Goal: Information Seeking & Learning: Understand process/instructions

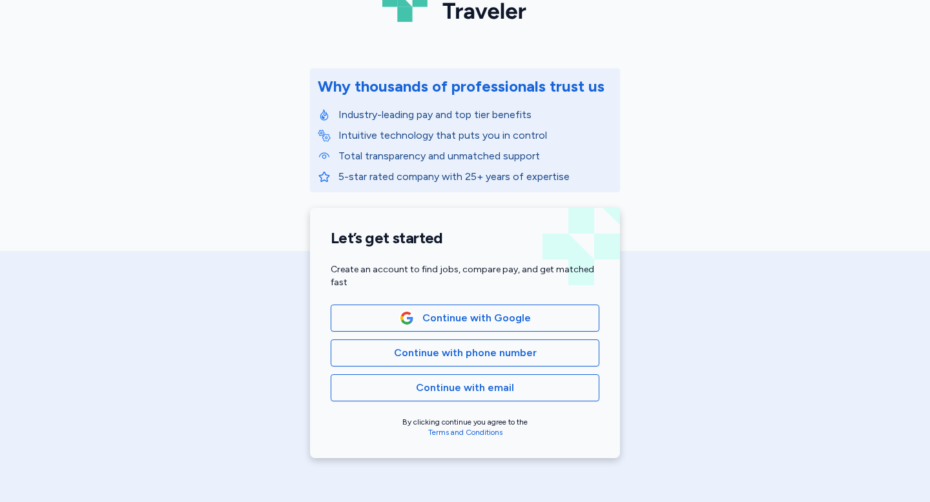
scroll to position [161, 0]
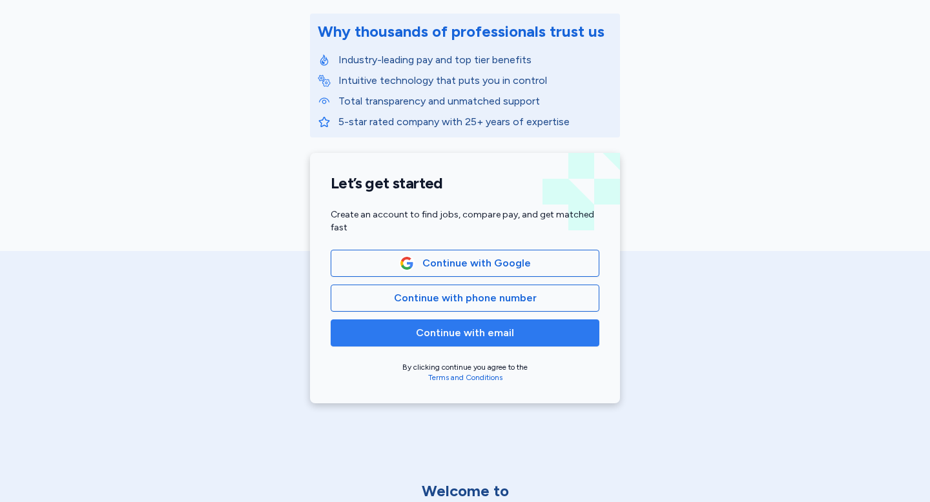
click at [470, 338] on span "Continue with email" at bounding box center [465, 332] width 98 height 15
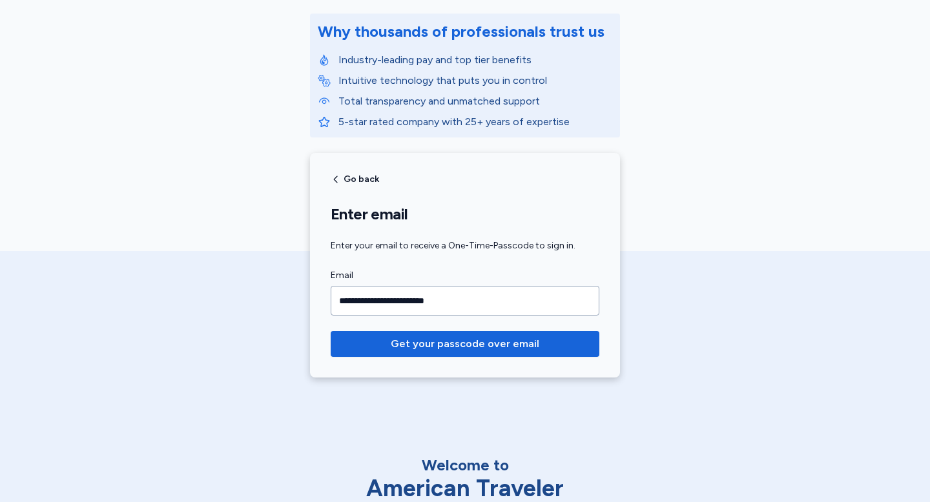
type input "**********"
click at [331, 331] on button "Get your passcode over email" at bounding box center [465, 344] width 269 height 26
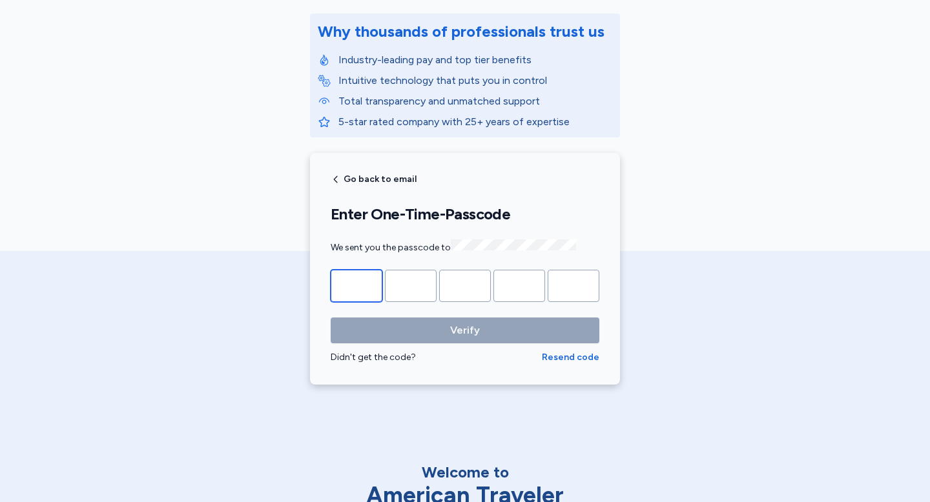
type input "*"
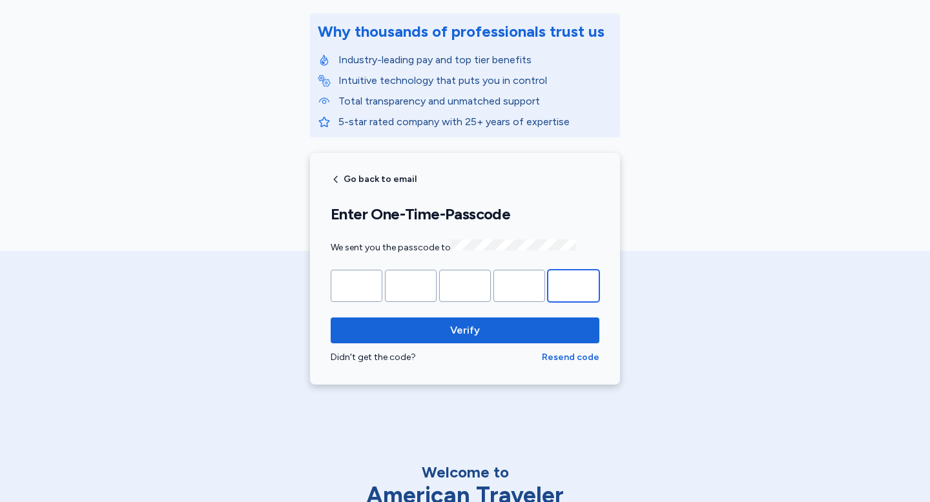
type input "*"
click at [331, 318] on button "Verify" at bounding box center [465, 331] width 269 height 26
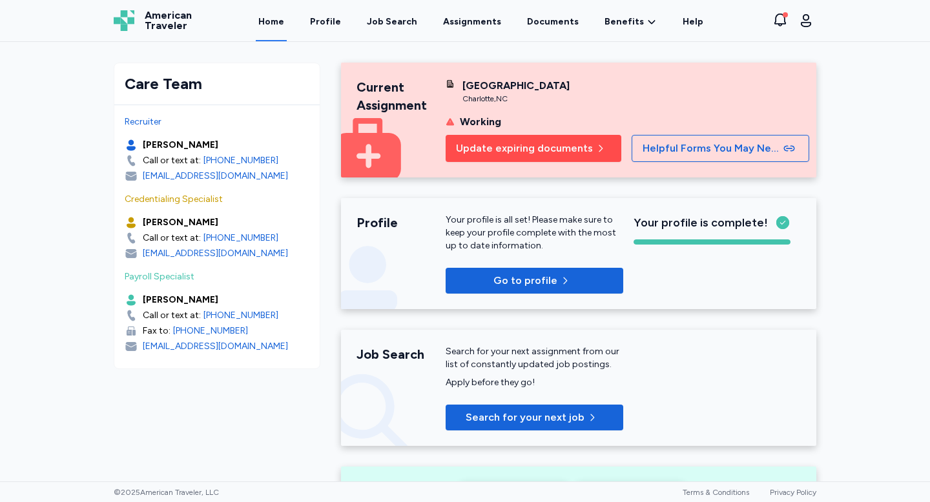
click at [502, 156] on span "Update expiring documents" at bounding box center [524, 148] width 137 height 15
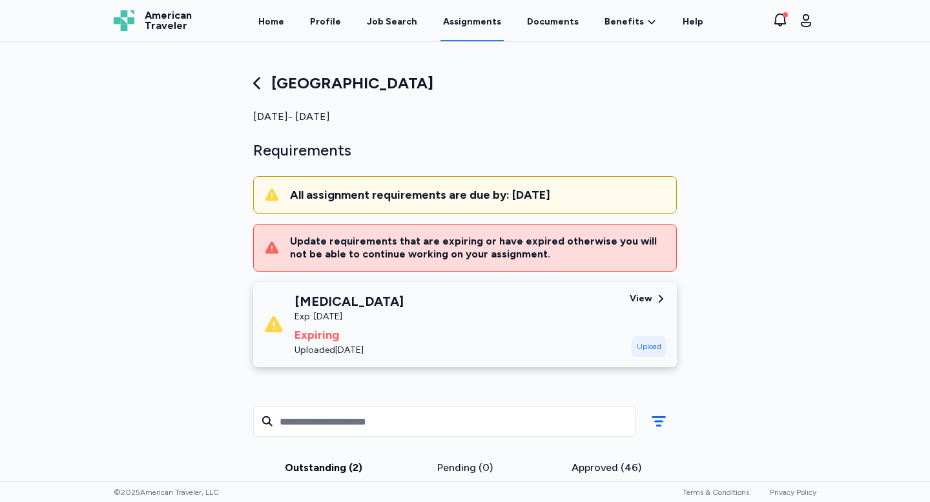
scroll to position [10, 0]
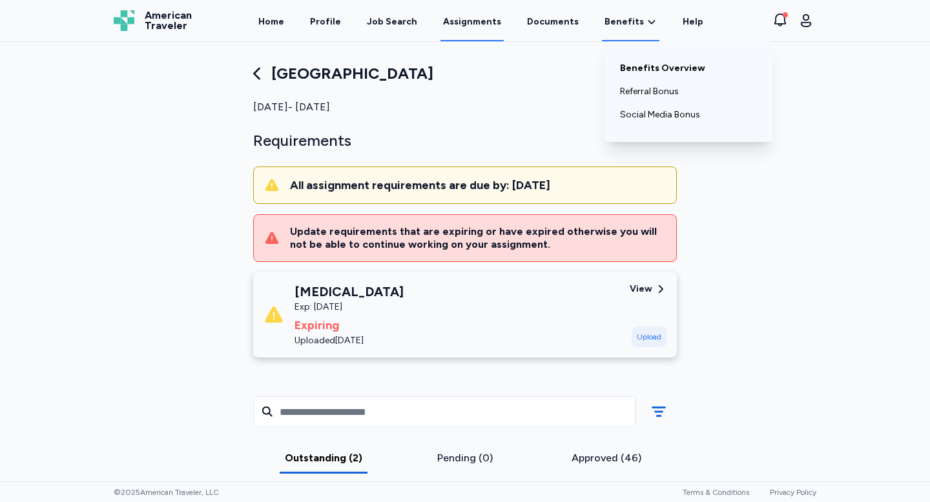
click at [633, 71] on link "Benefits Overview" at bounding box center [688, 68] width 137 height 23
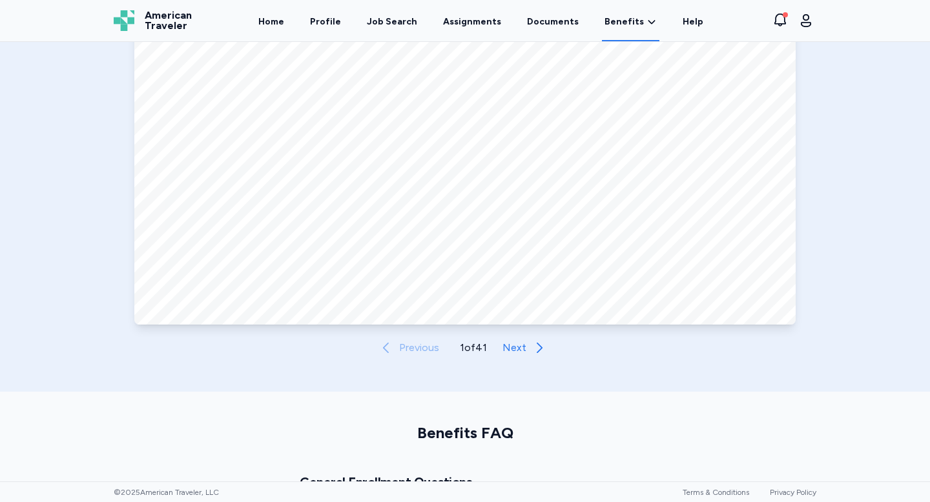
scroll to position [641, 0]
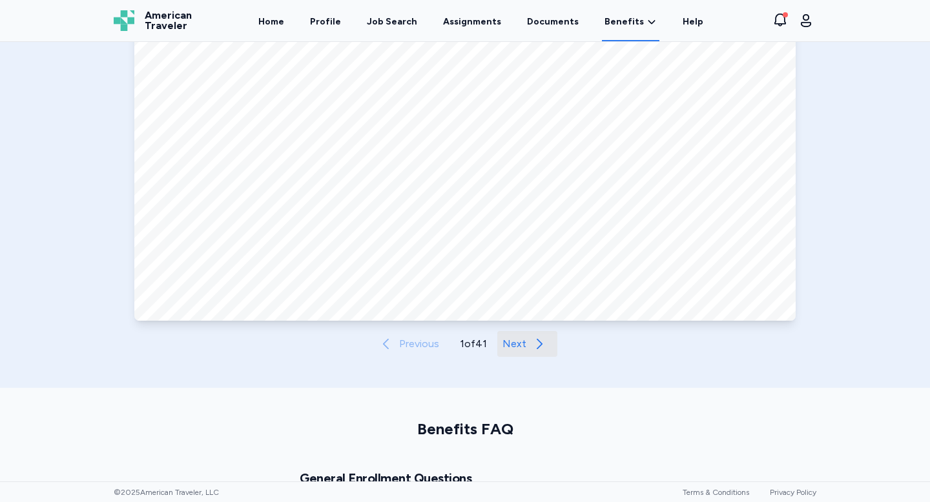
click at [519, 346] on span "Next" at bounding box center [514, 343] width 24 height 15
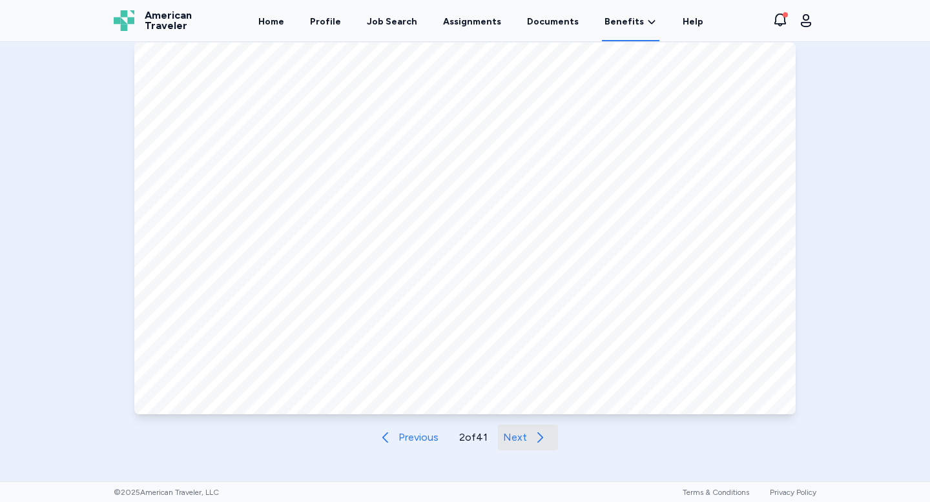
scroll to position [550, 0]
click at [513, 438] on span "Next" at bounding box center [515, 435] width 24 height 15
click at [513, 438] on span "Next" at bounding box center [516, 435] width 24 height 15
click at [513, 438] on span "Next" at bounding box center [515, 435] width 24 height 15
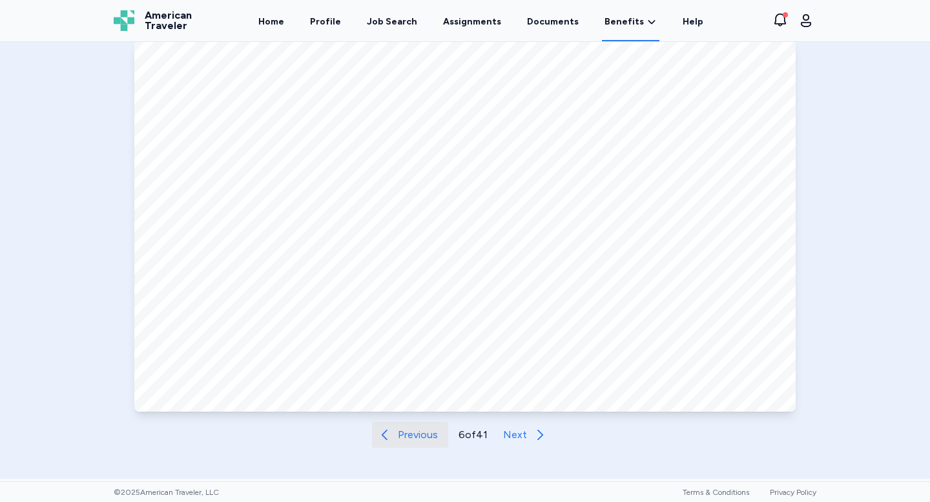
click at [404, 436] on span "Previous" at bounding box center [418, 435] width 40 height 15
click at [518, 431] on span "Next" at bounding box center [515, 435] width 24 height 15
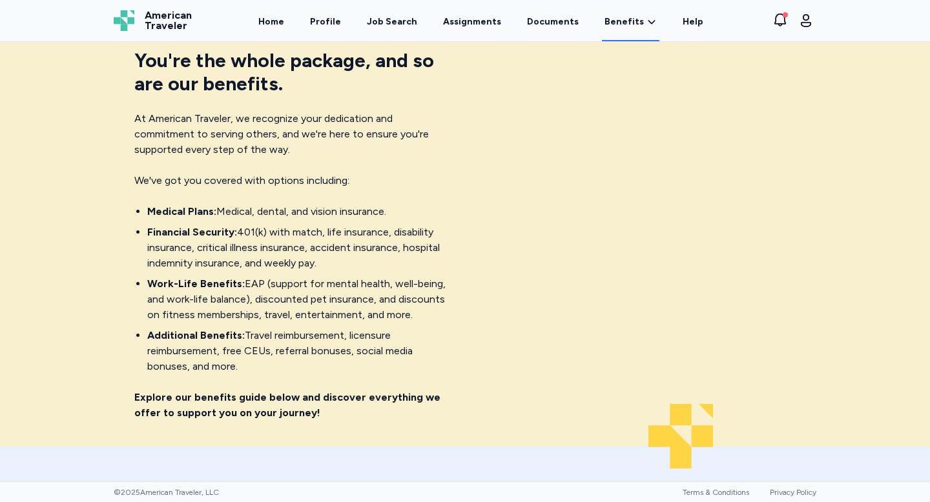
scroll to position [610, 0]
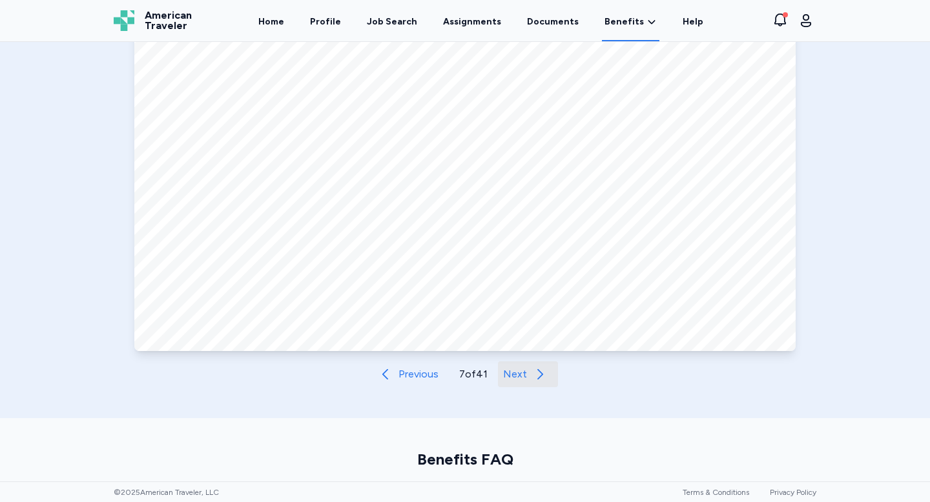
click at [526, 373] on button "Next" at bounding box center [528, 375] width 60 height 26
click at [526, 373] on span "Next" at bounding box center [515, 374] width 24 height 15
click at [526, 373] on span "Next" at bounding box center [518, 374] width 24 height 15
click at [526, 373] on span "Next" at bounding box center [516, 374] width 24 height 15
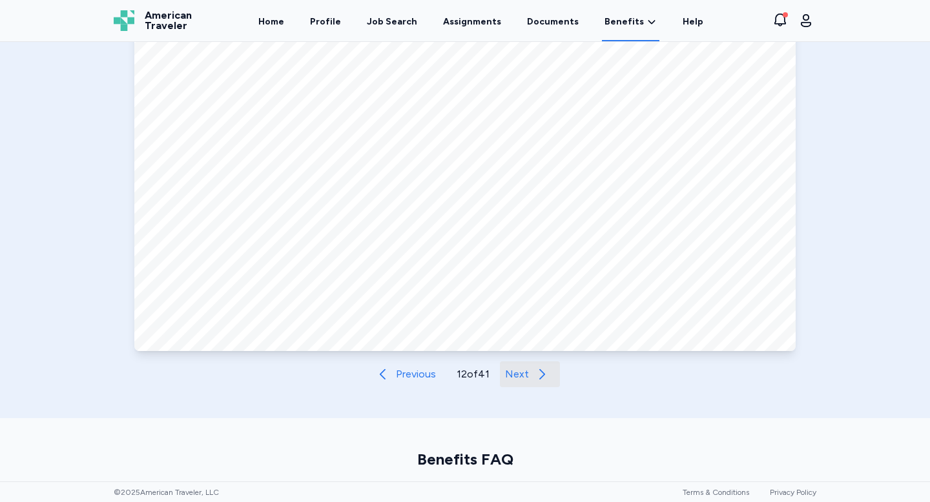
click at [526, 373] on span "Next" at bounding box center [517, 374] width 24 height 15
click at [526, 373] on span "Next" at bounding box center [518, 374] width 24 height 15
click at [526, 373] on span "Next" at bounding box center [517, 374] width 24 height 15
click at [526, 373] on span "Next" at bounding box center [518, 374] width 24 height 15
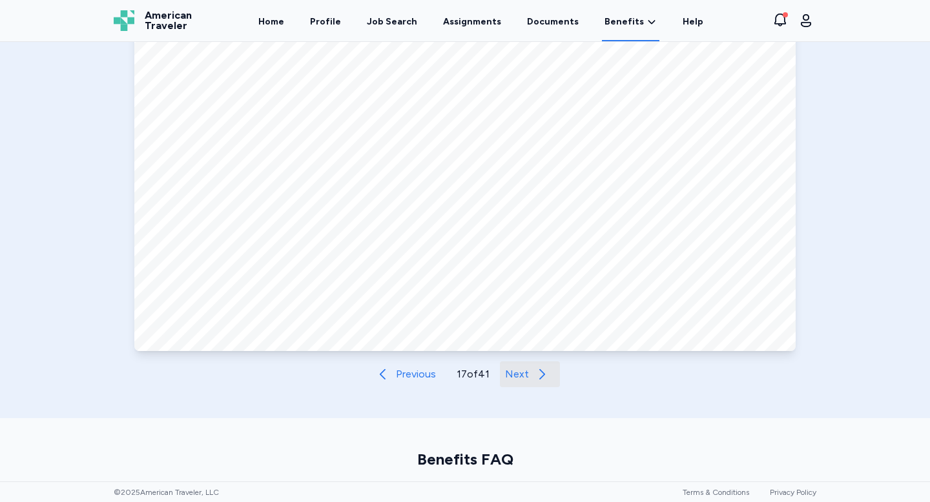
click at [526, 373] on span "Next" at bounding box center [517, 374] width 24 height 15
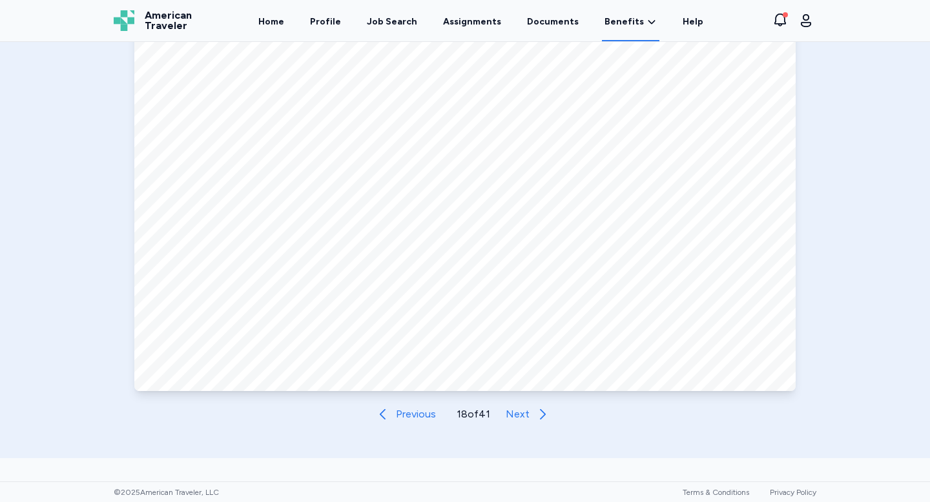
scroll to position [558, 0]
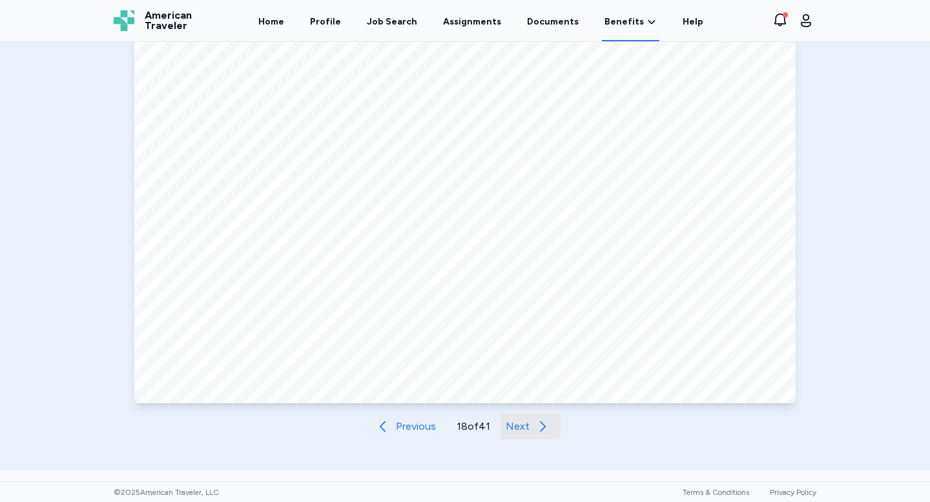
click at [527, 433] on span "Next" at bounding box center [518, 426] width 24 height 15
click at [526, 433] on span "Next" at bounding box center [518, 426] width 24 height 15
click at [526, 433] on span "Next" at bounding box center [517, 426] width 24 height 15
click at [526, 433] on span "Next" at bounding box center [518, 426] width 24 height 15
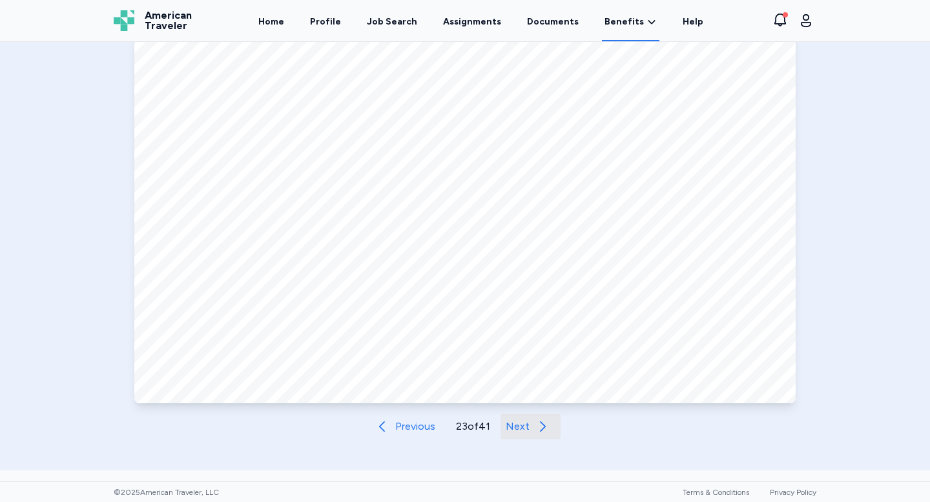
click at [526, 433] on span "Next" at bounding box center [518, 426] width 24 height 15
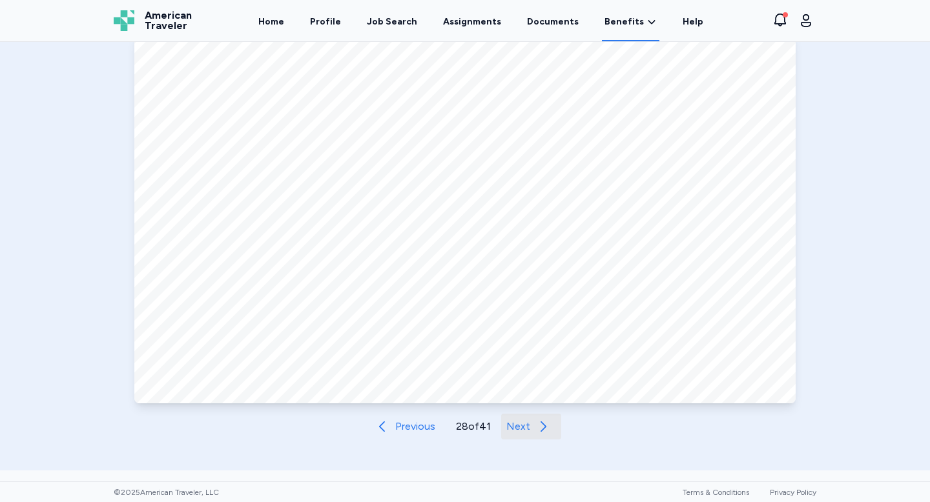
click at [526, 433] on span "Next" at bounding box center [518, 426] width 24 height 15
click at [524, 428] on span "Next" at bounding box center [518, 426] width 24 height 15
click at [524, 428] on span "Next" at bounding box center [517, 426] width 24 height 15
click at [412, 427] on span "Previous" at bounding box center [415, 426] width 40 height 15
